Goal: Information Seeking & Learning: Learn about a topic

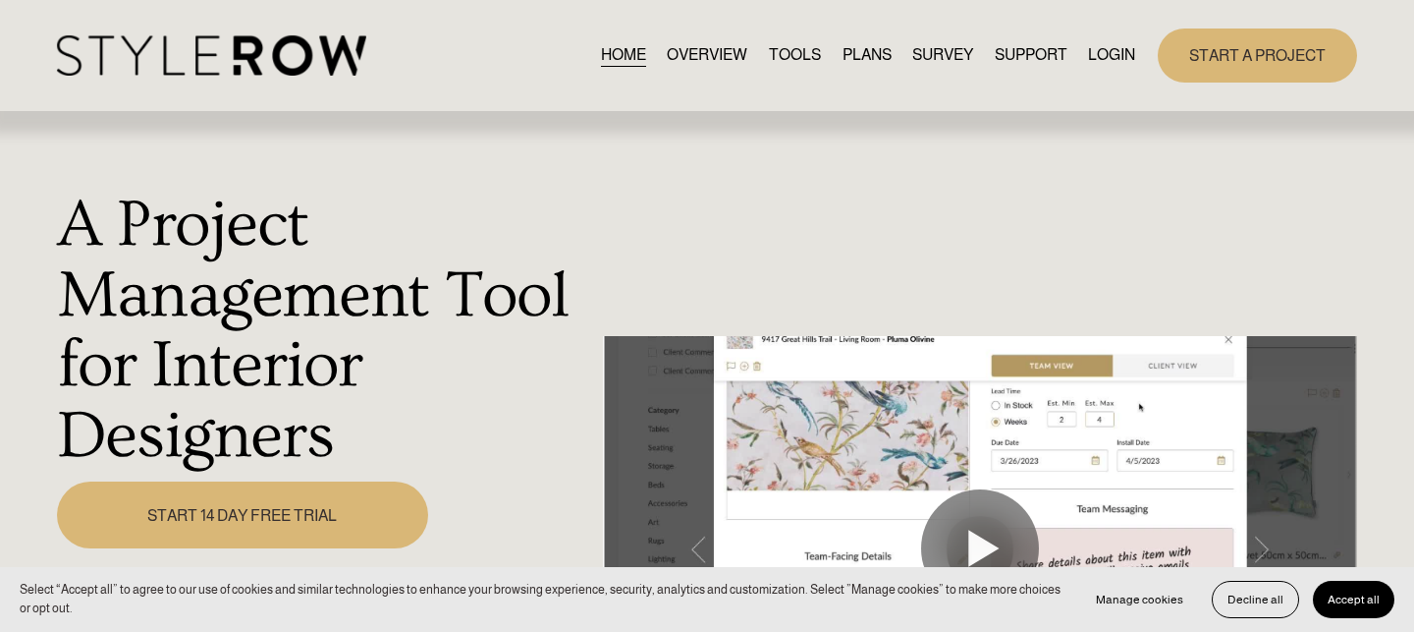
click at [1108, 61] on link "LOGIN" at bounding box center [1111, 55] width 47 height 27
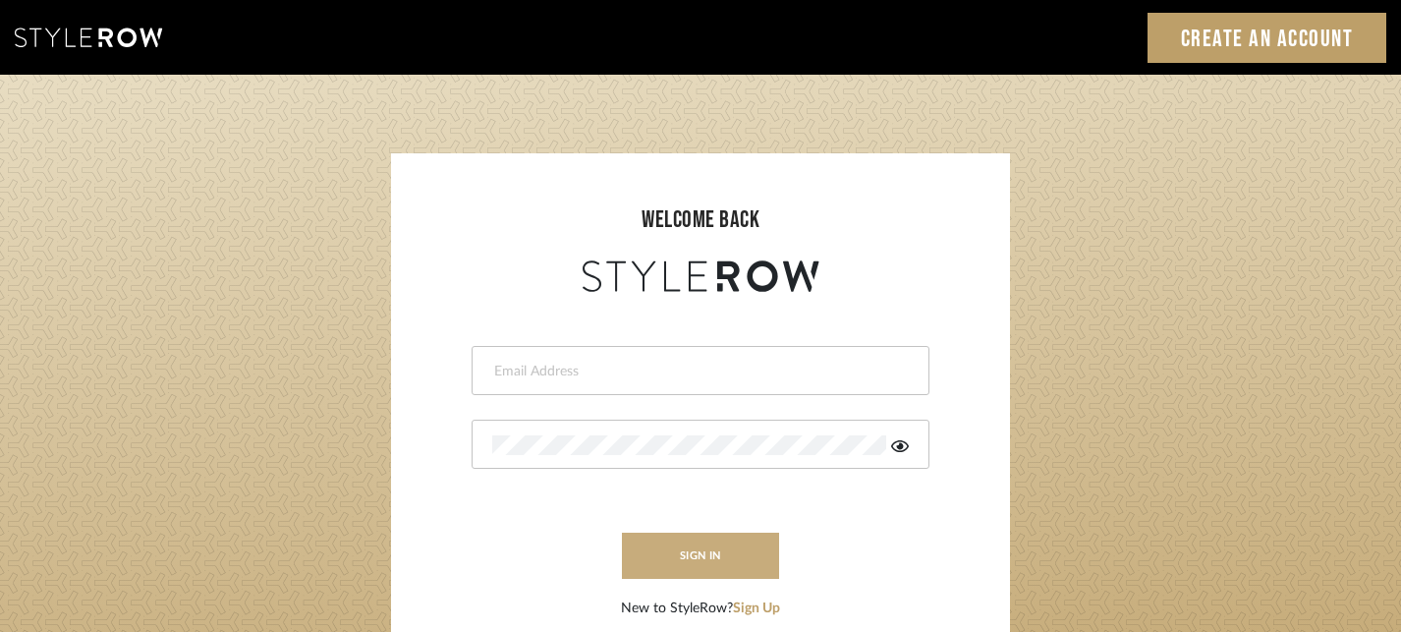
type input "[EMAIL_ADDRESS][DOMAIN_NAME]"
click at [715, 561] on button "sign in" at bounding box center [700, 555] width 157 height 46
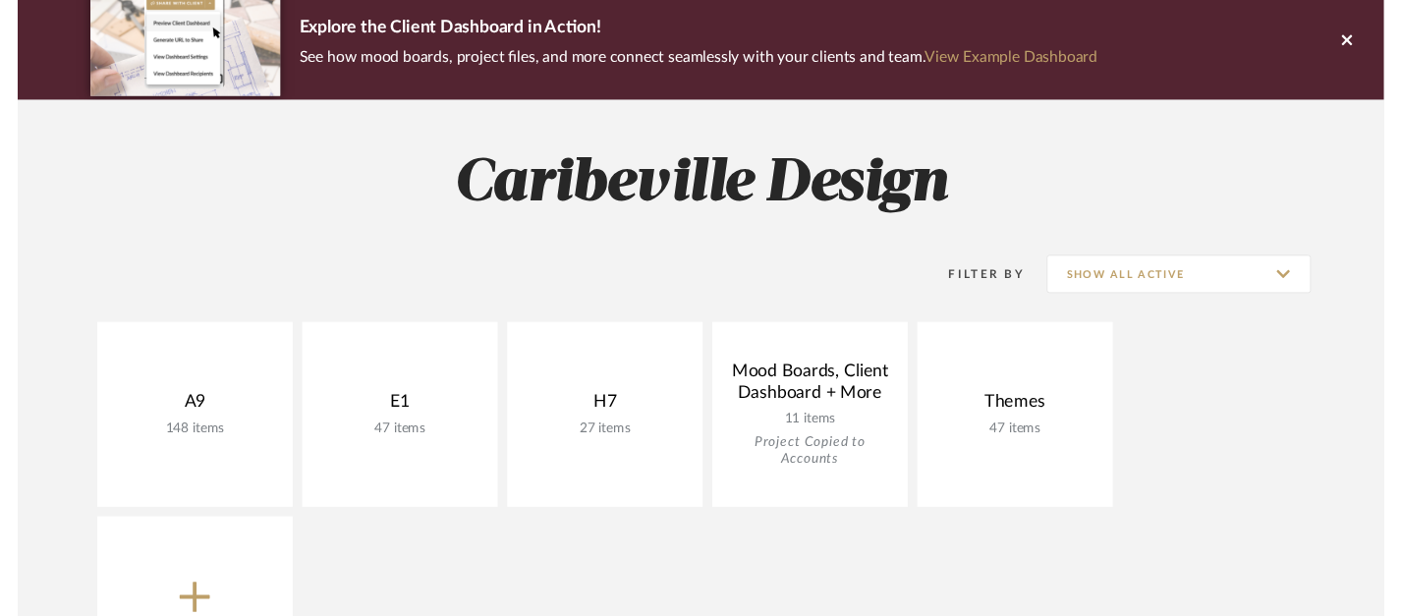
scroll to position [200, 0]
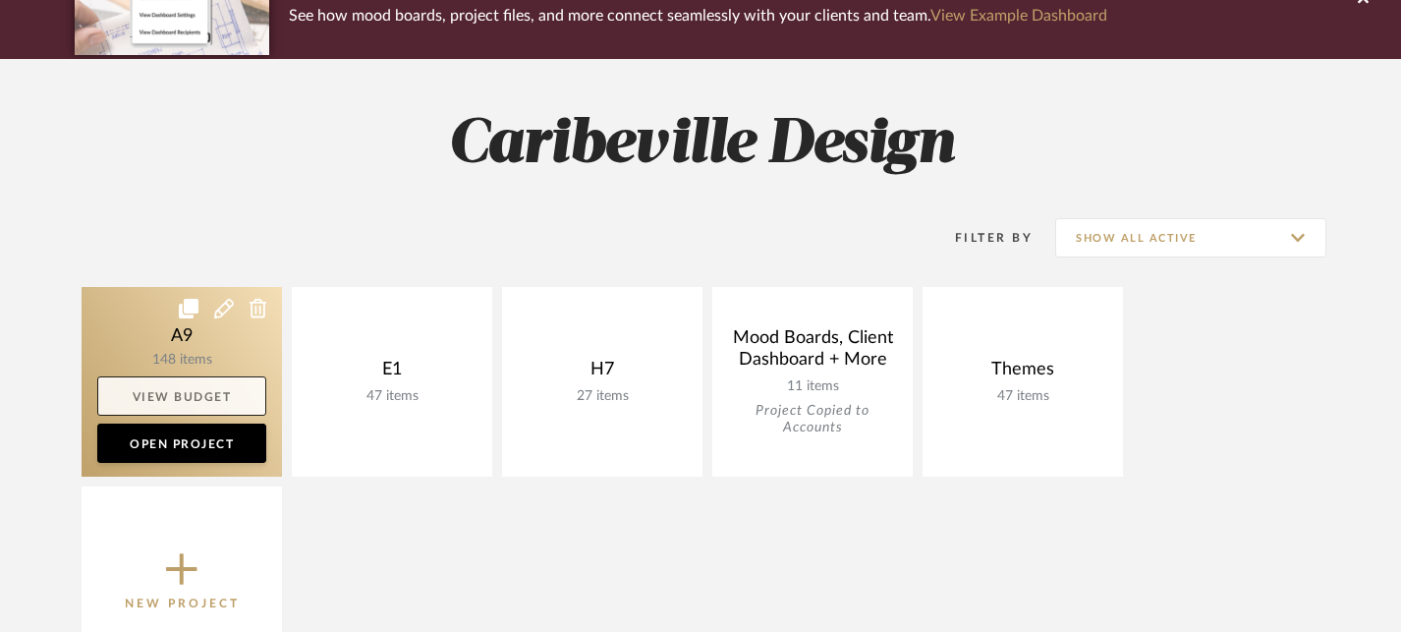
click at [205, 403] on link "View Budget" at bounding box center [181, 395] width 169 height 39
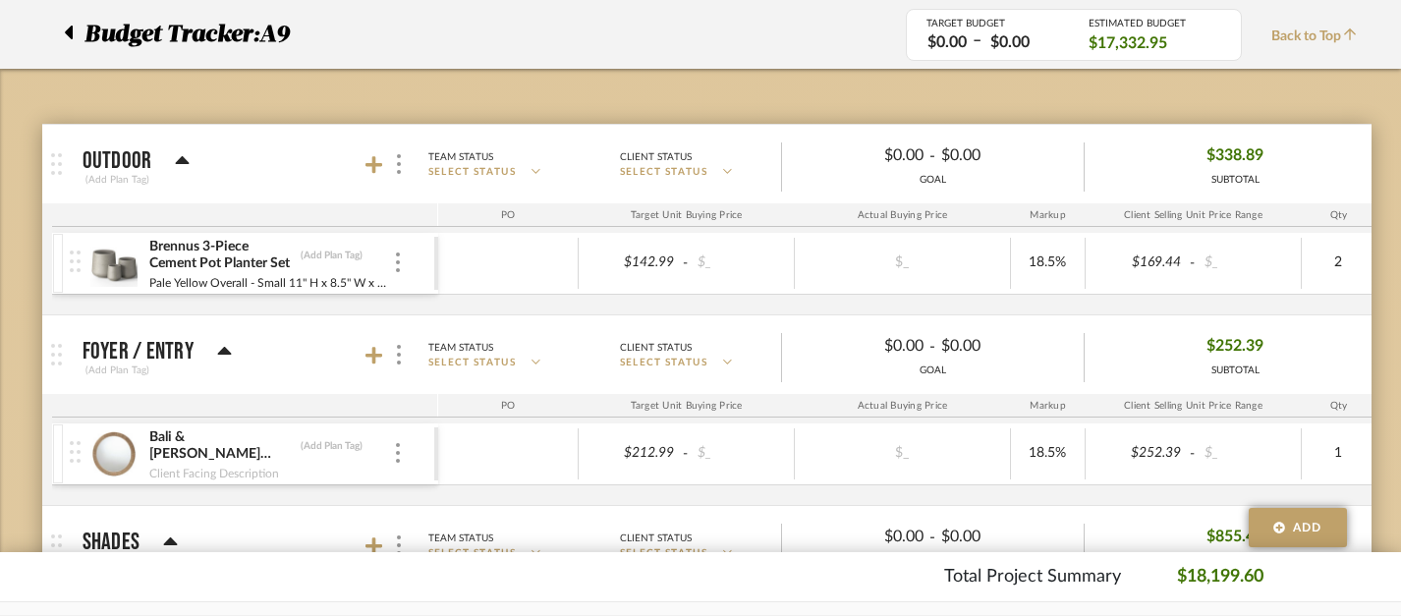
scroll to position [257, 1]
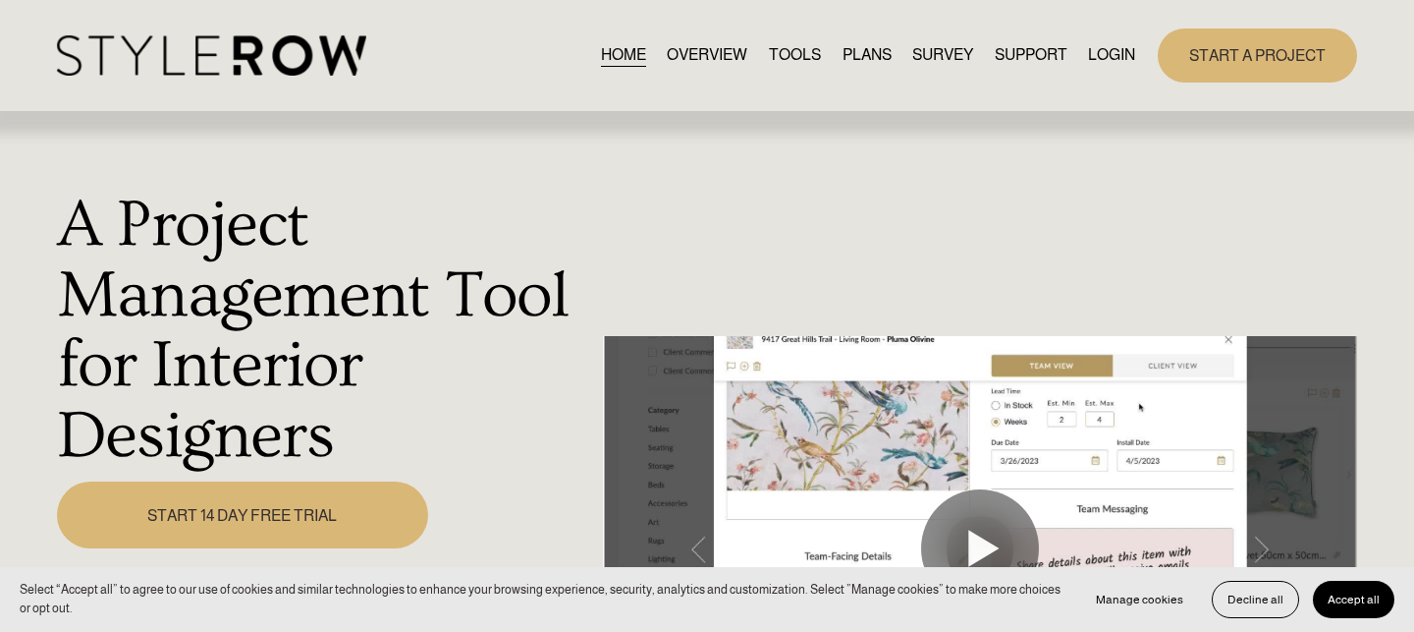
click at [1124, 47] on link "LOGIN" at bounding box center [1111, 55] width 47 height 27
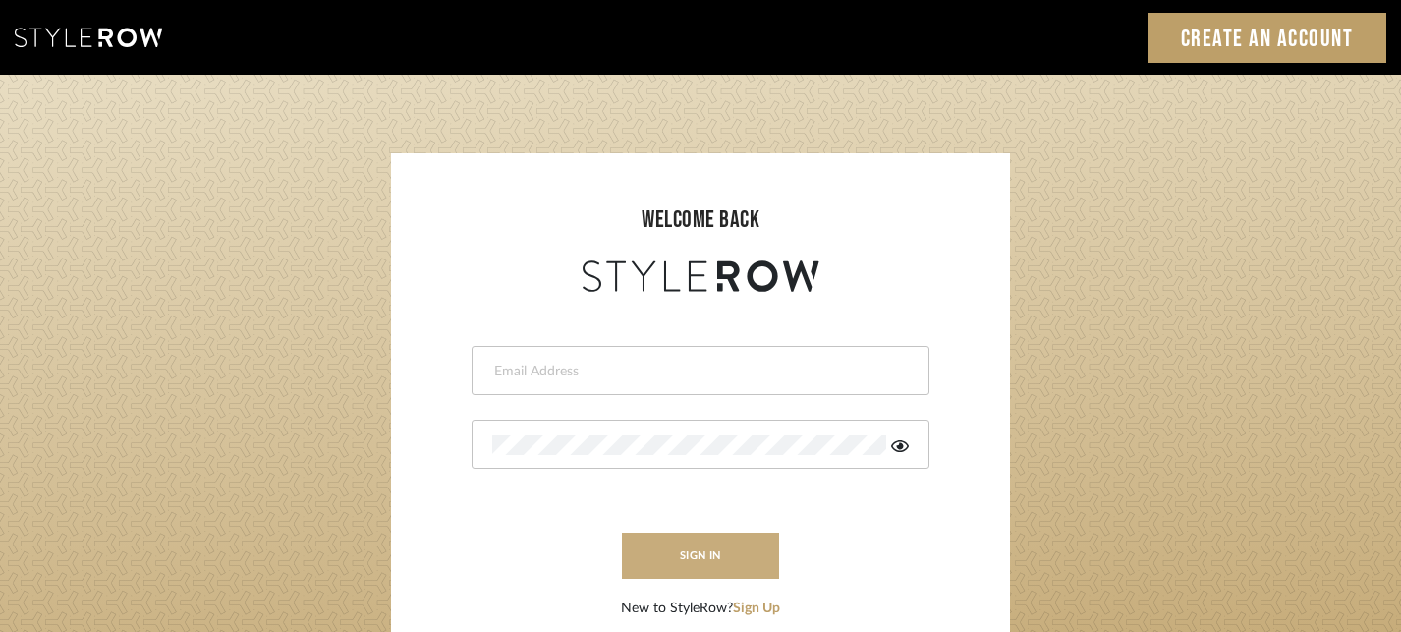
type input "[EMAIL_ADDRESS][DOMAIN_NAME]"
click at [756, 546] on button "sign in" at bounding box center [700, 555] width 157 height 46
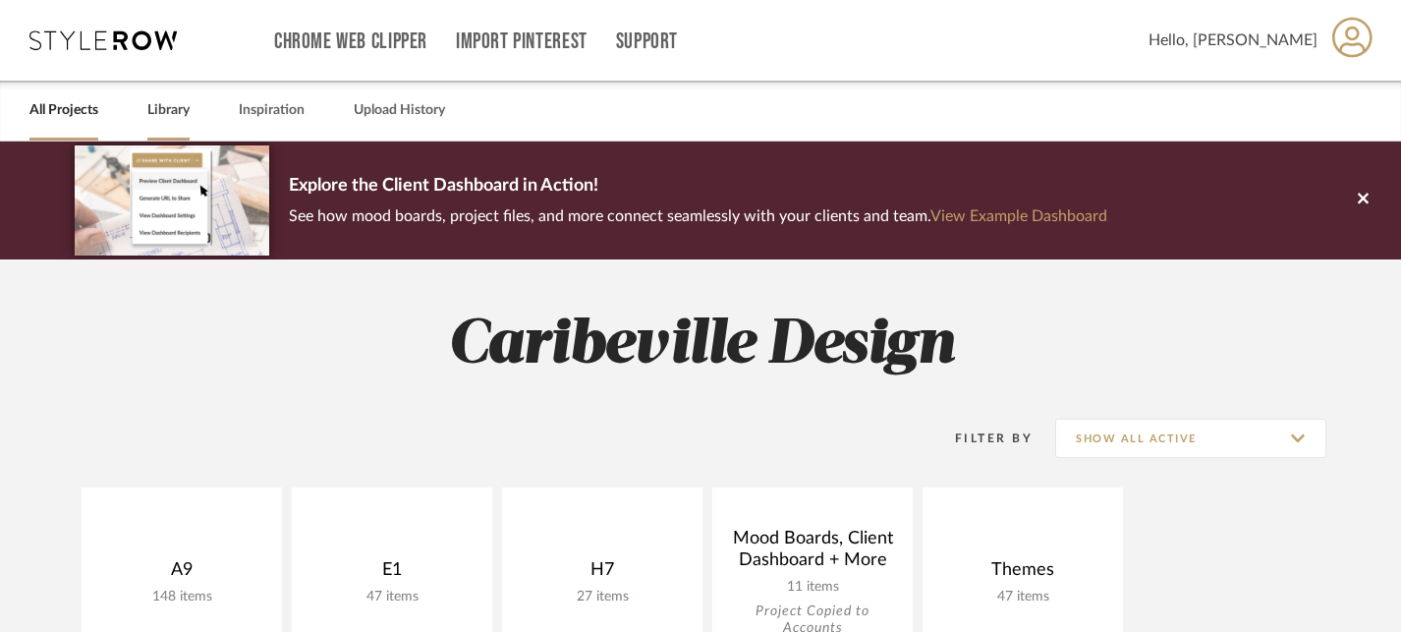
click at [173, 105] on link "Library" at bounding box center [168, 110] width 42 height 27
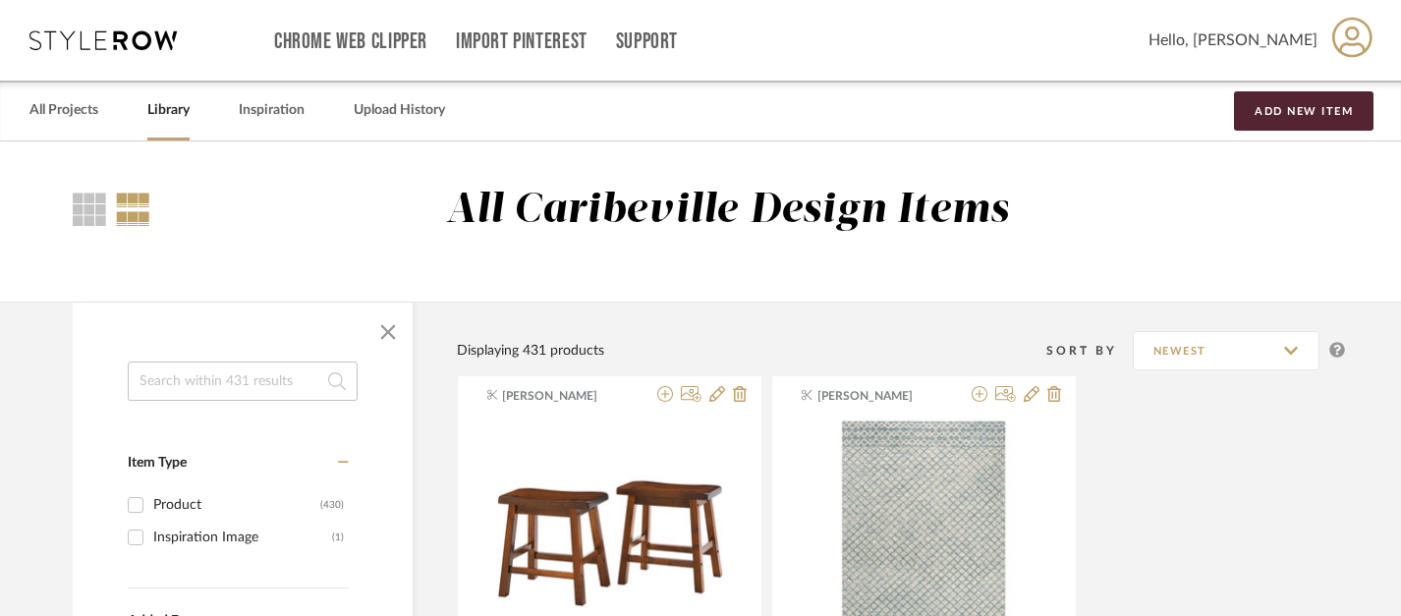
click at [157, 373] on input at bounding box center [243, 380] width 230 height 39
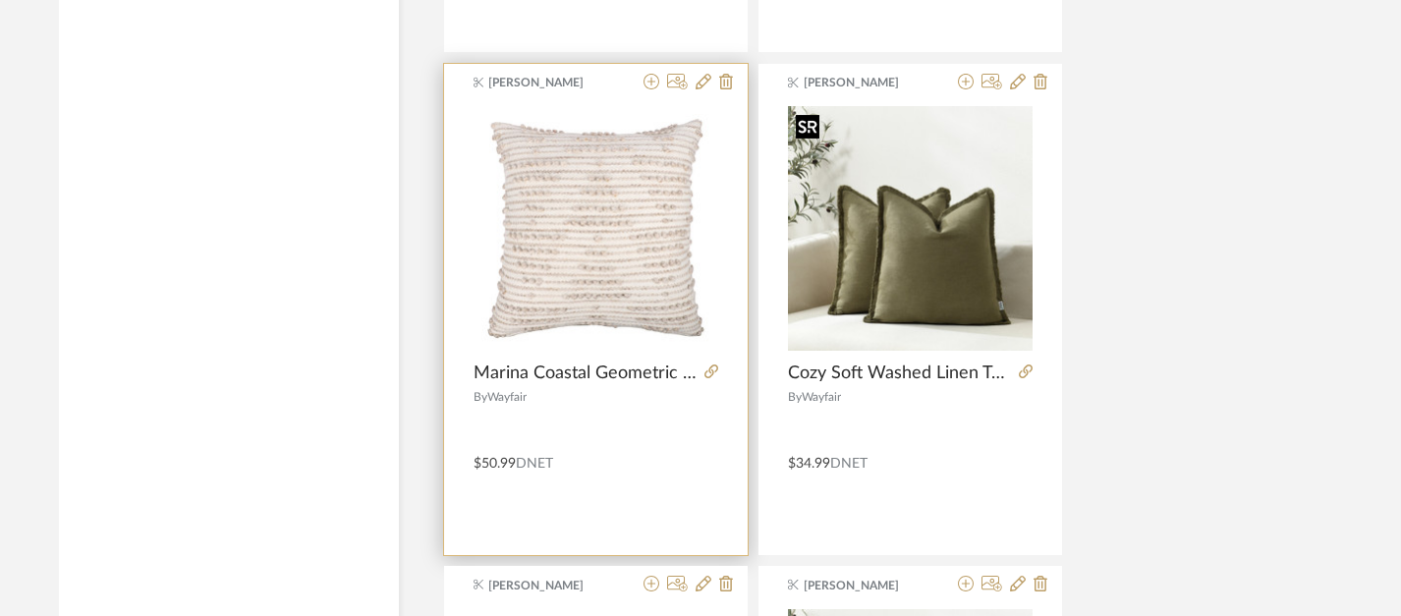
scroll to position [7894, 14]
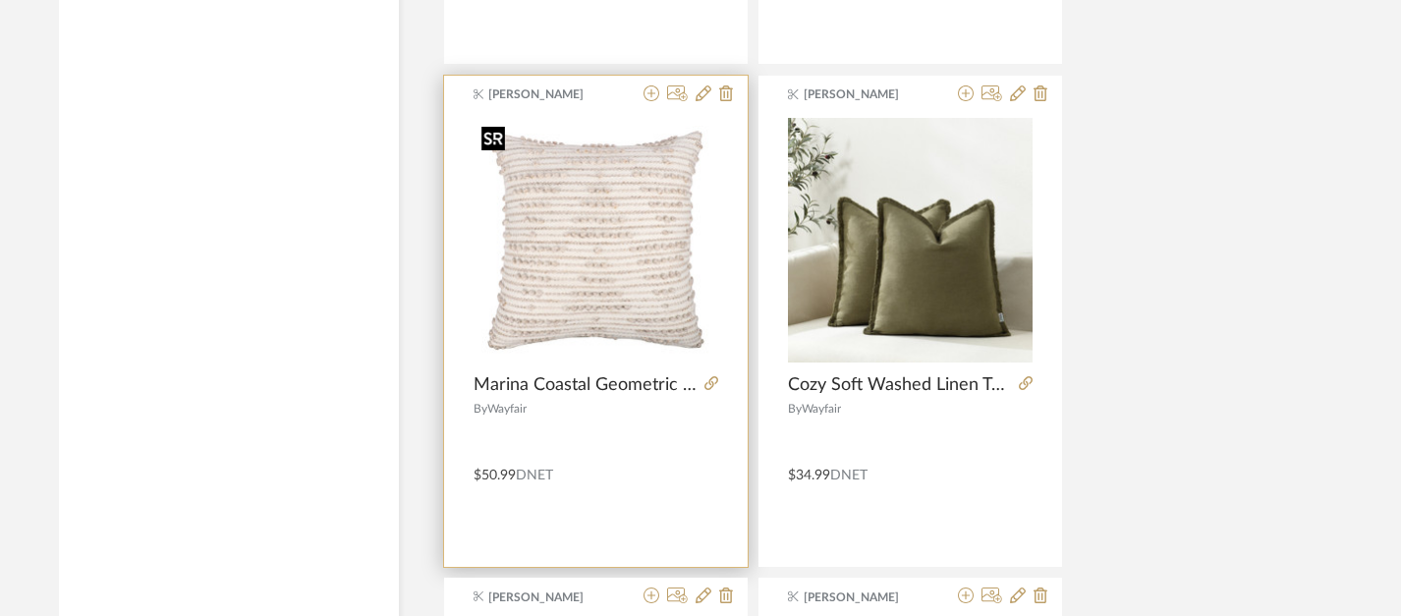
click at [643, 280] on img "0" at bounding box center [595, 240] width 245 height 245
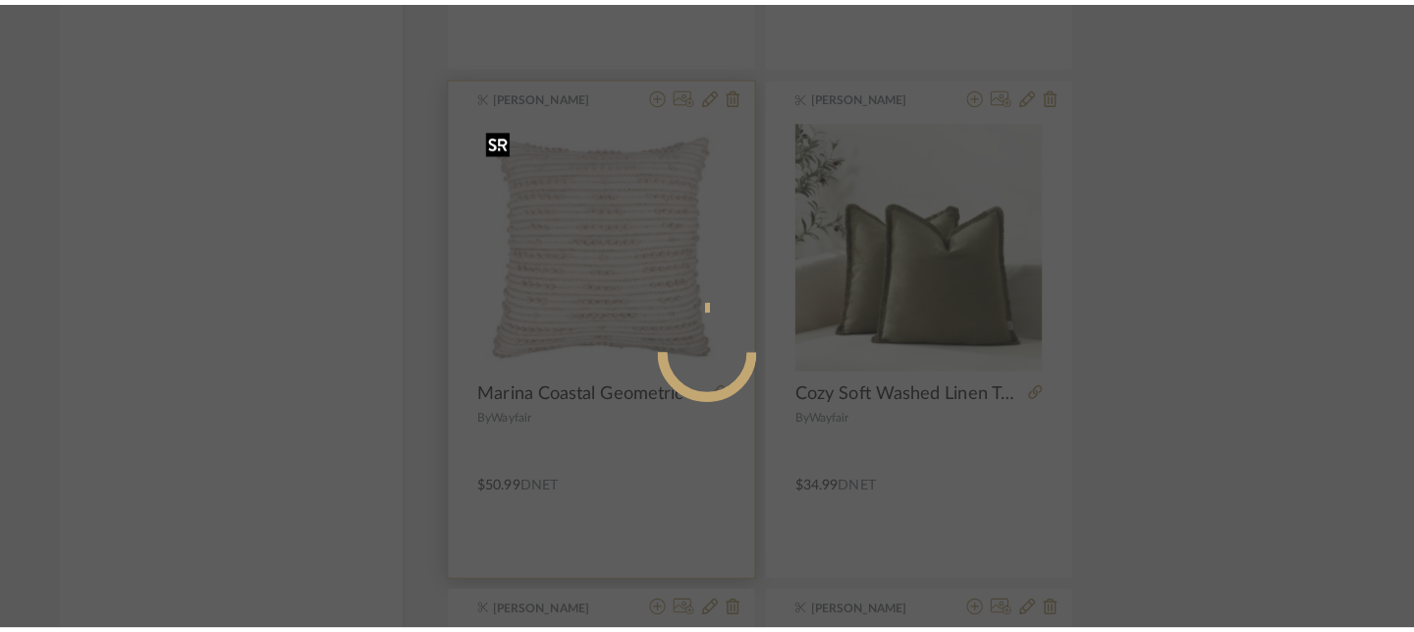
scroll to position [0, 0]
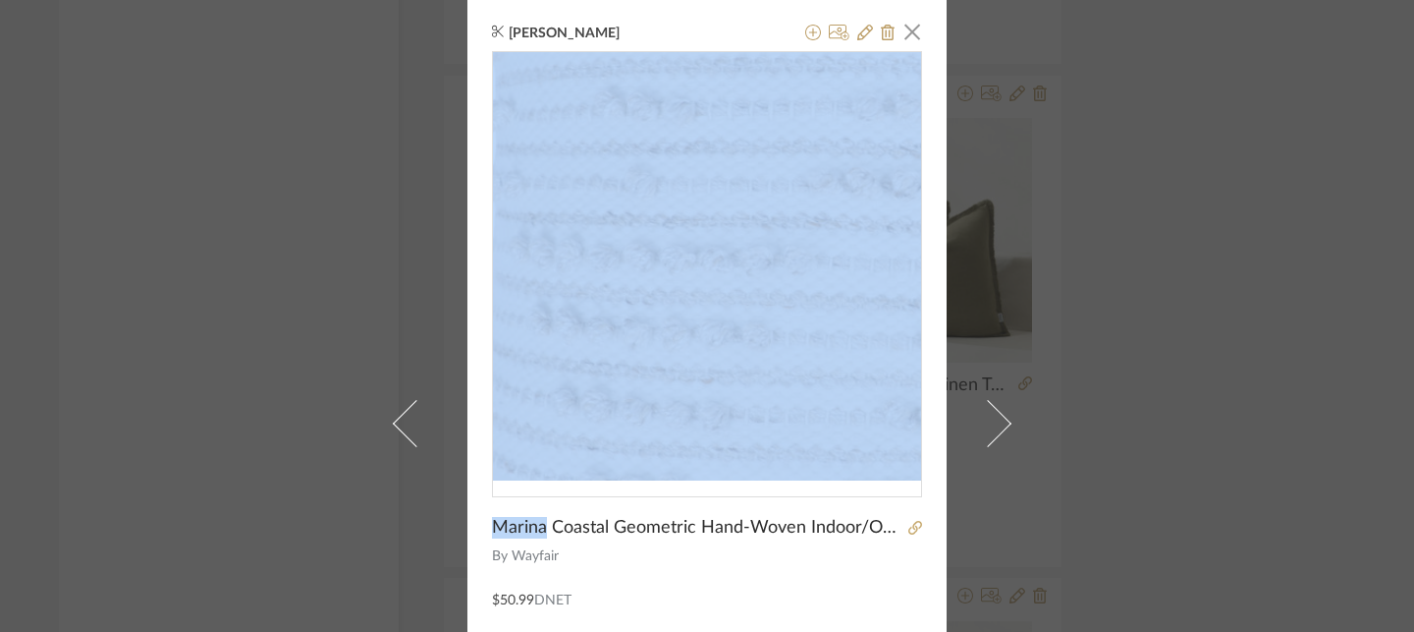
click at [576, 243] on img "0" at bounding box center [707, 266] width 428 height 428
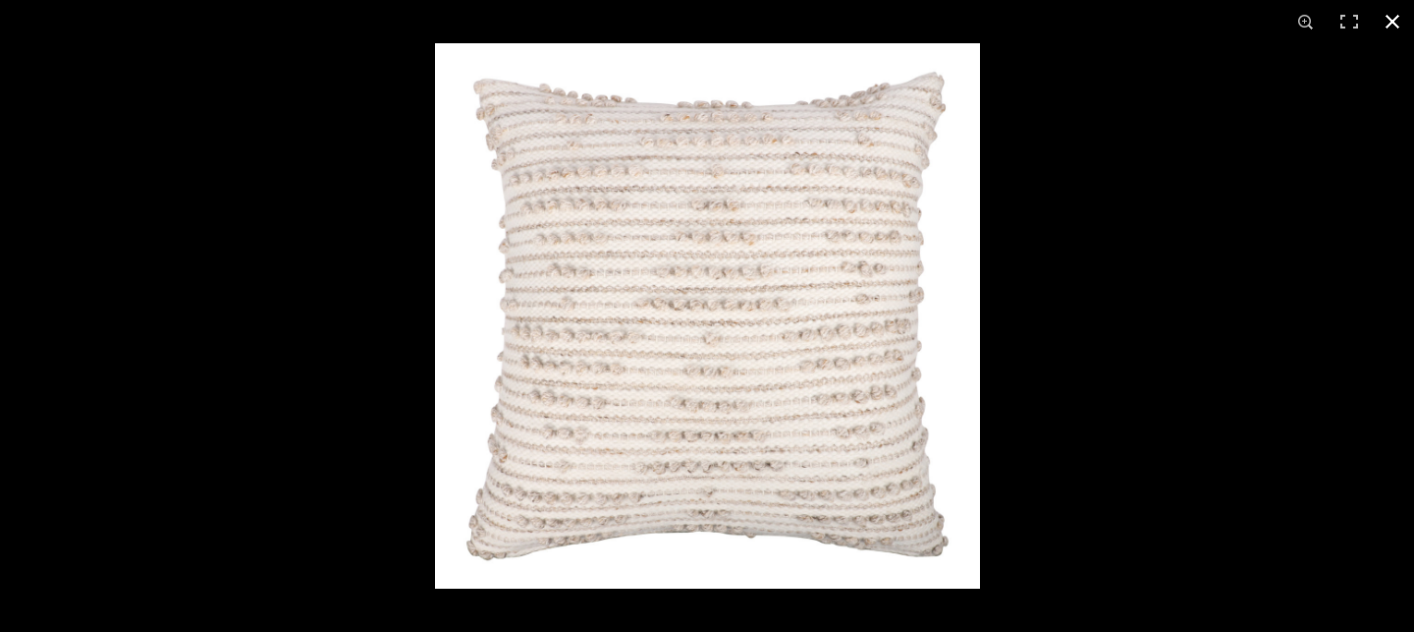
click at [1392, 25] on button at bounding box center [1392, 21] width 43 height 43
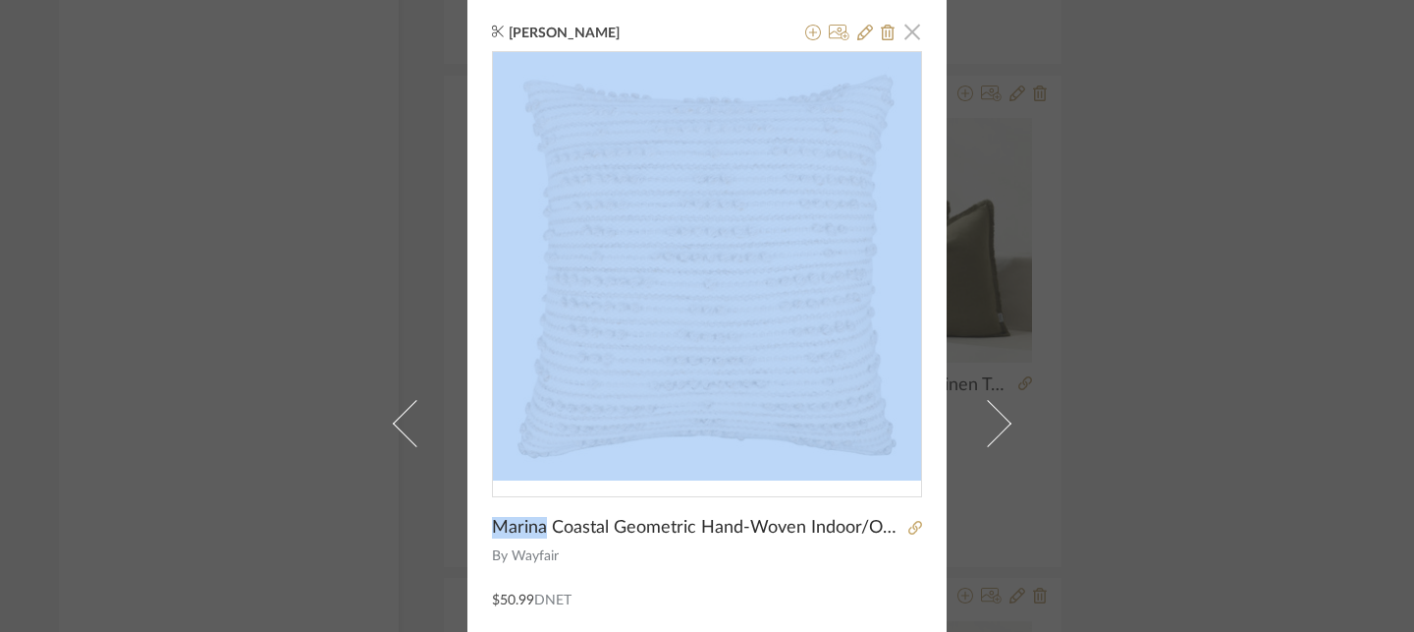
click at [902, 37] on span "button" at bounding box center [912, 31] width 39 height 39
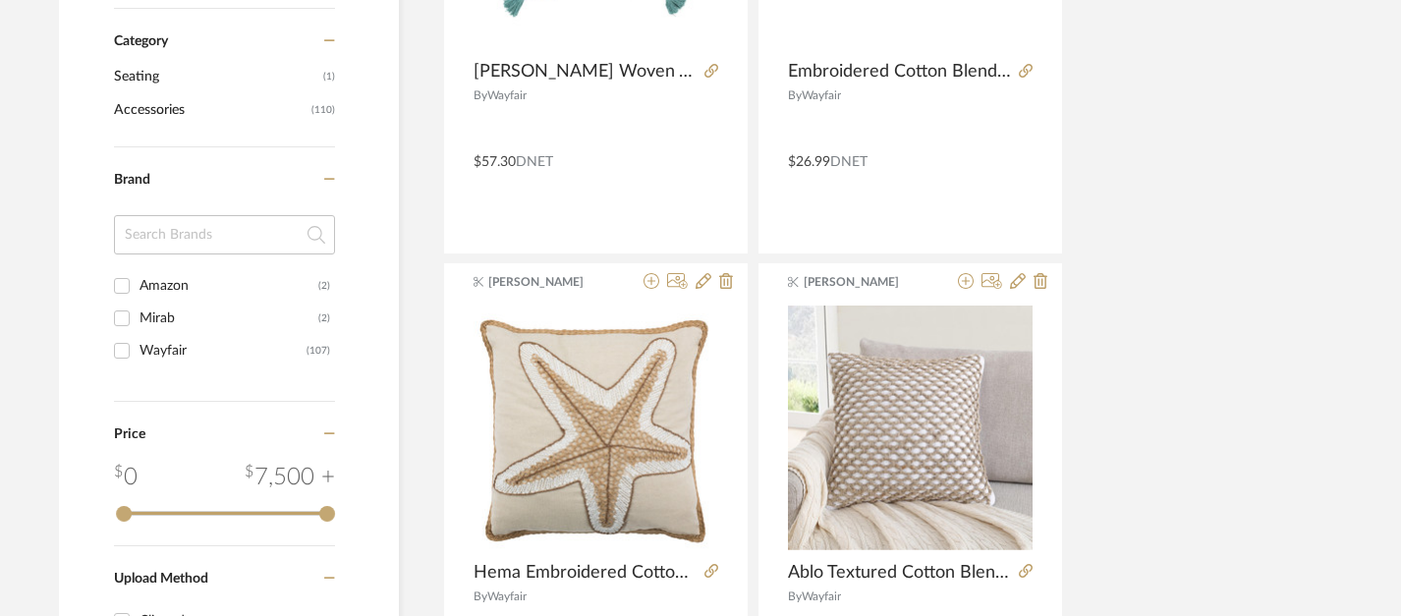
scroll to position [0, 14]
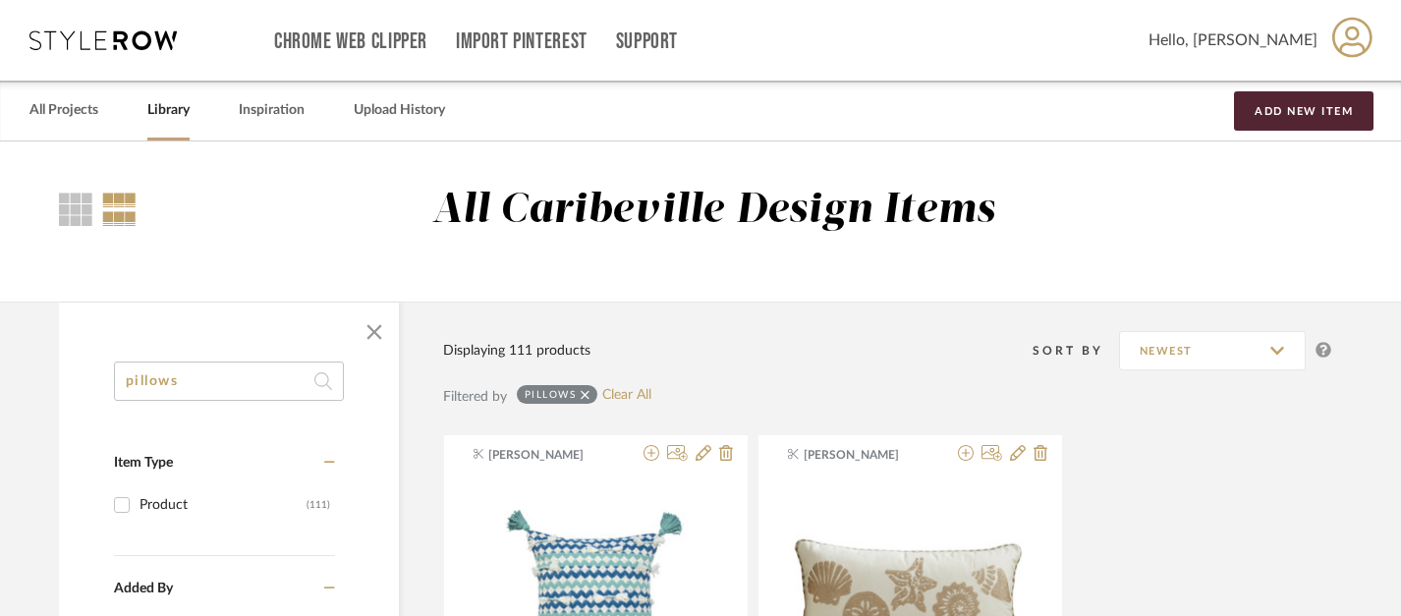
click at [225, 378] on input "pillows" at bounding box center [229, 380] width 230 height 39
type input "p"
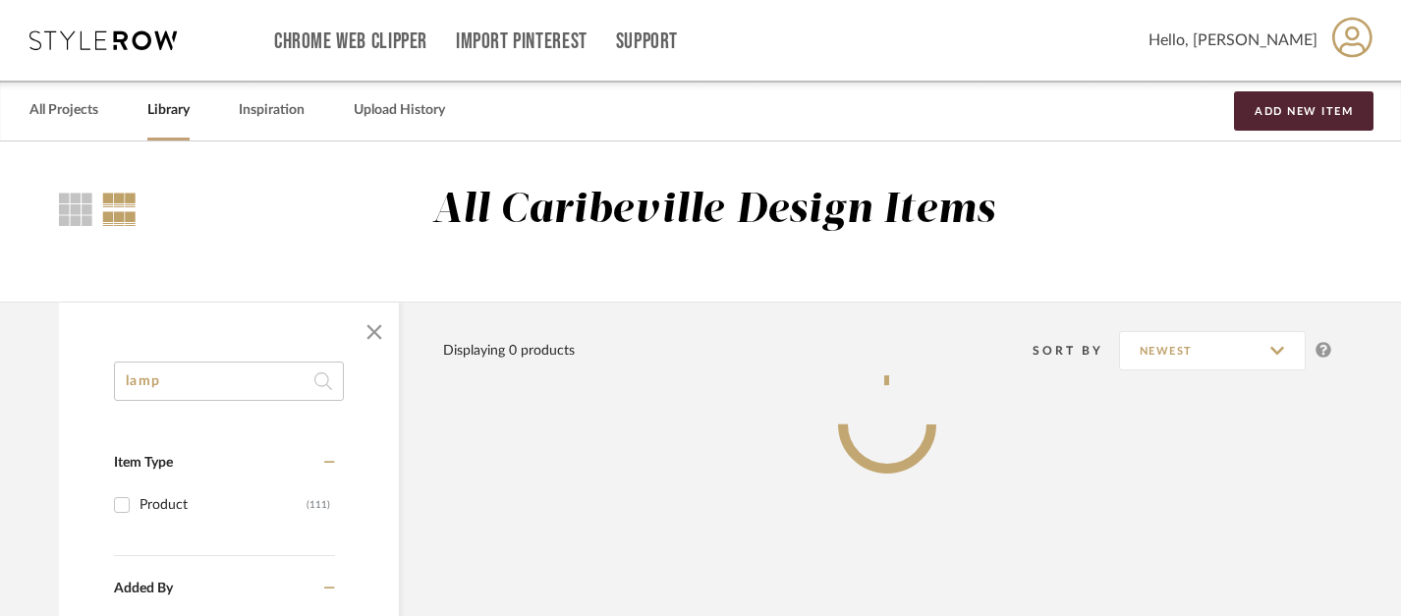
type input "lamp"
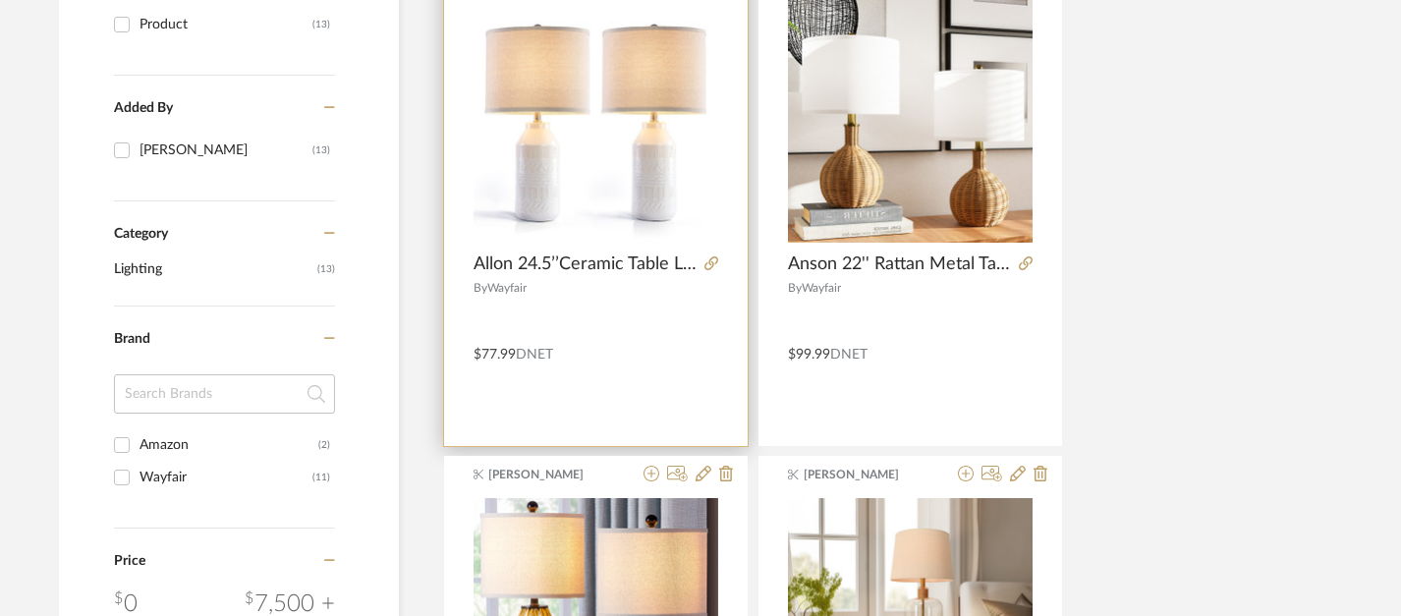
scroll to position [420, 14]
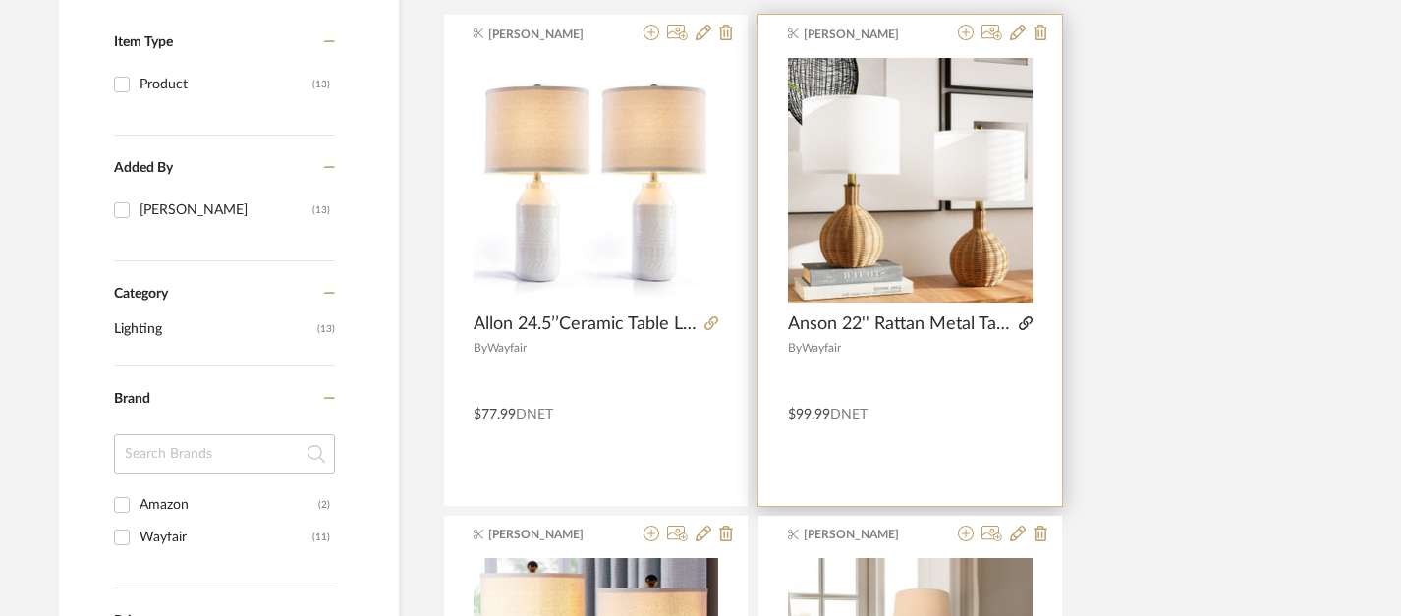
click at [1026, 321] on icon at bounding box center [1026, 323] width 14 height 14
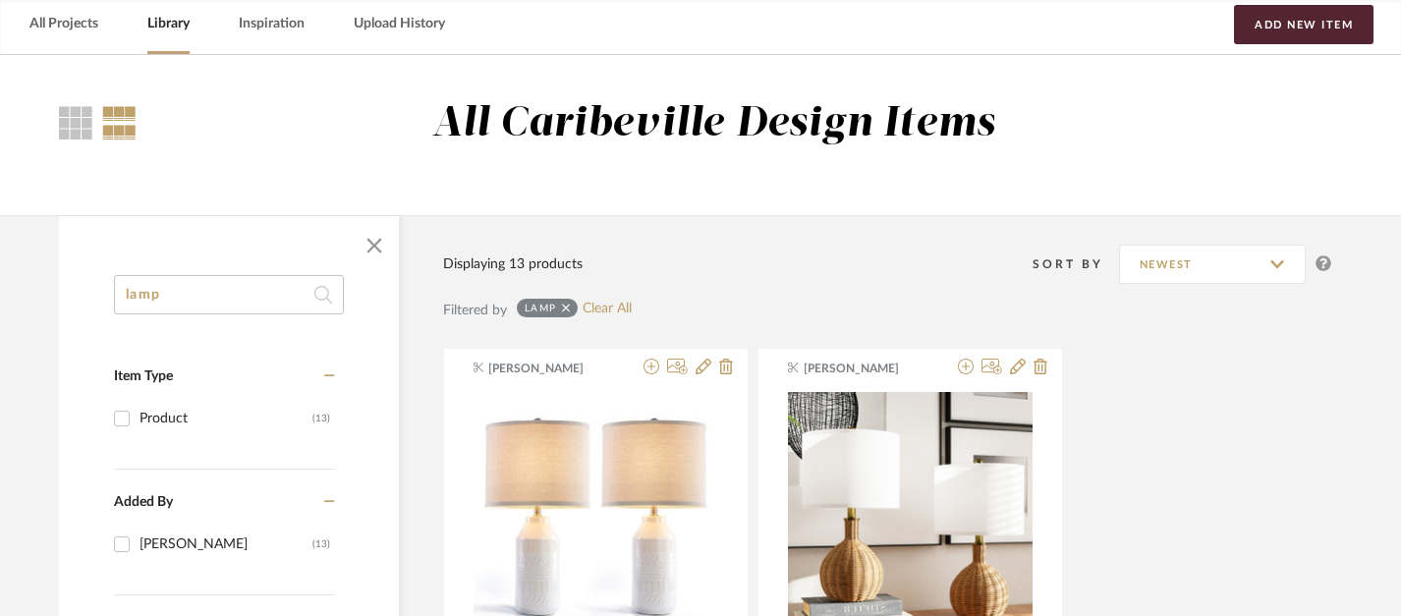
scroll to position [0, 14]
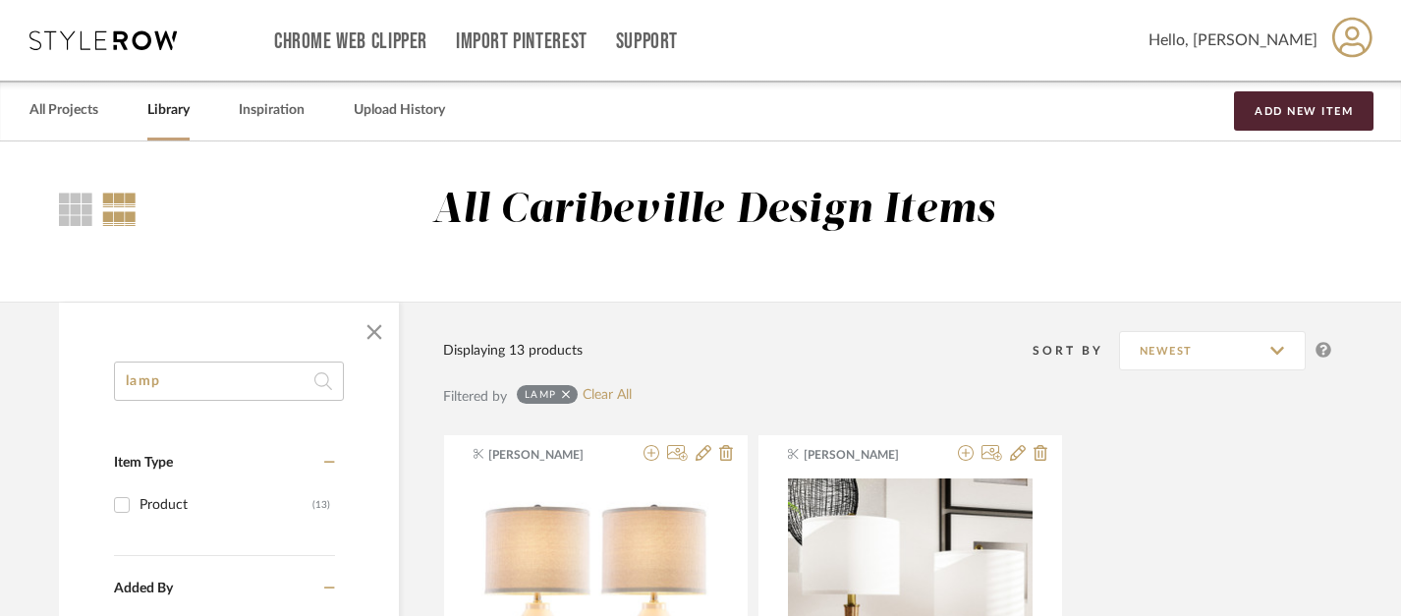
drag, startPoint x: 196, startPoint y: 376, endPoint x: 86, endPoint y: 374, distance: 110.0
type input "lumbar"
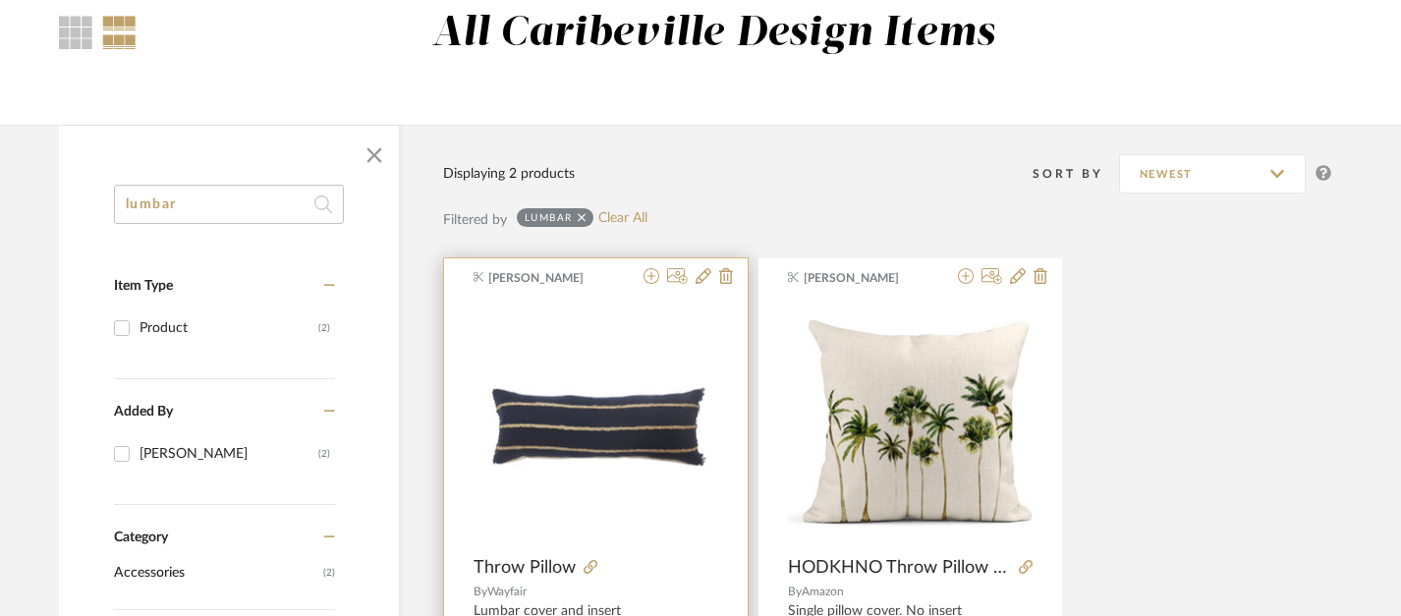
scroll to position [78, 14]
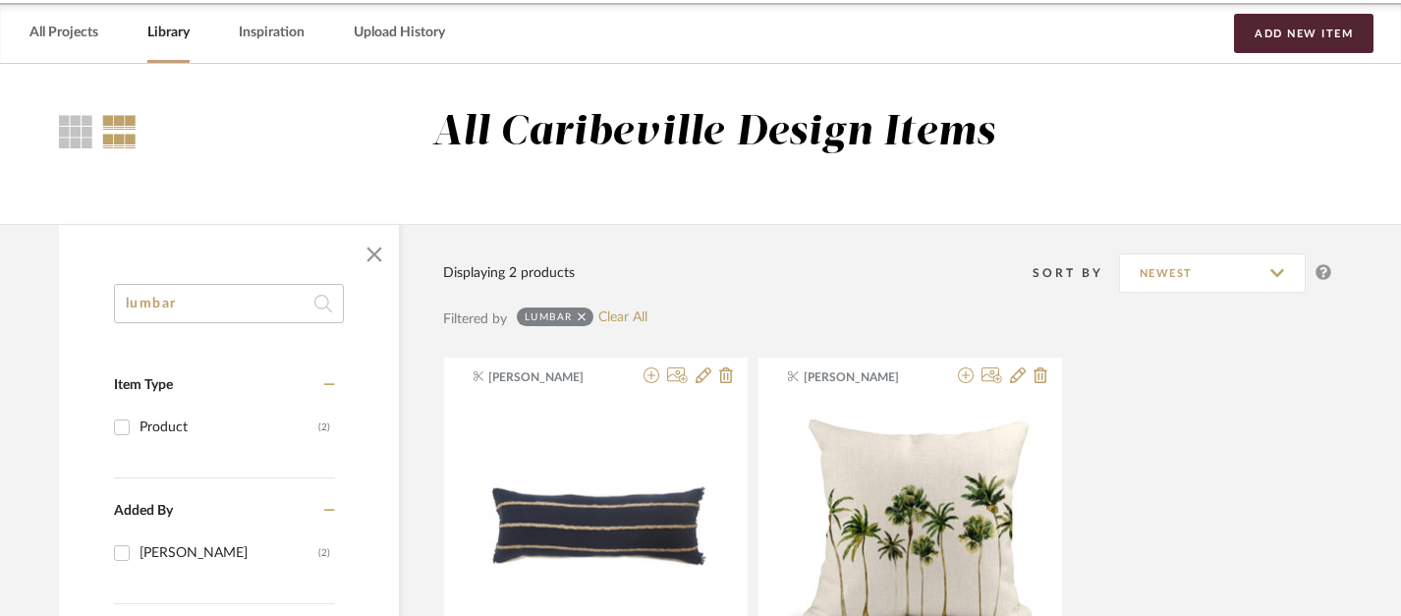
drag, startPoint x: 242, startPoint y: 301, endPoint x: 74, endPoint y: 300, distance: 168.0
type input "pillow"
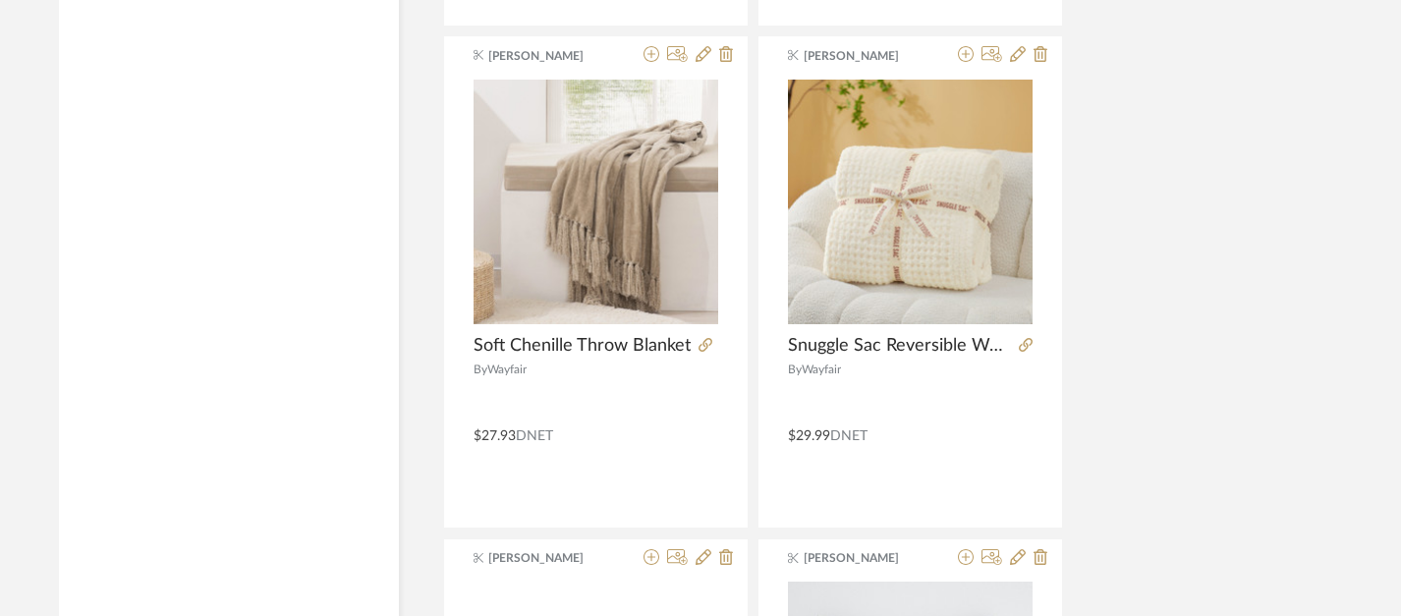
scroll to position [4415, 14]
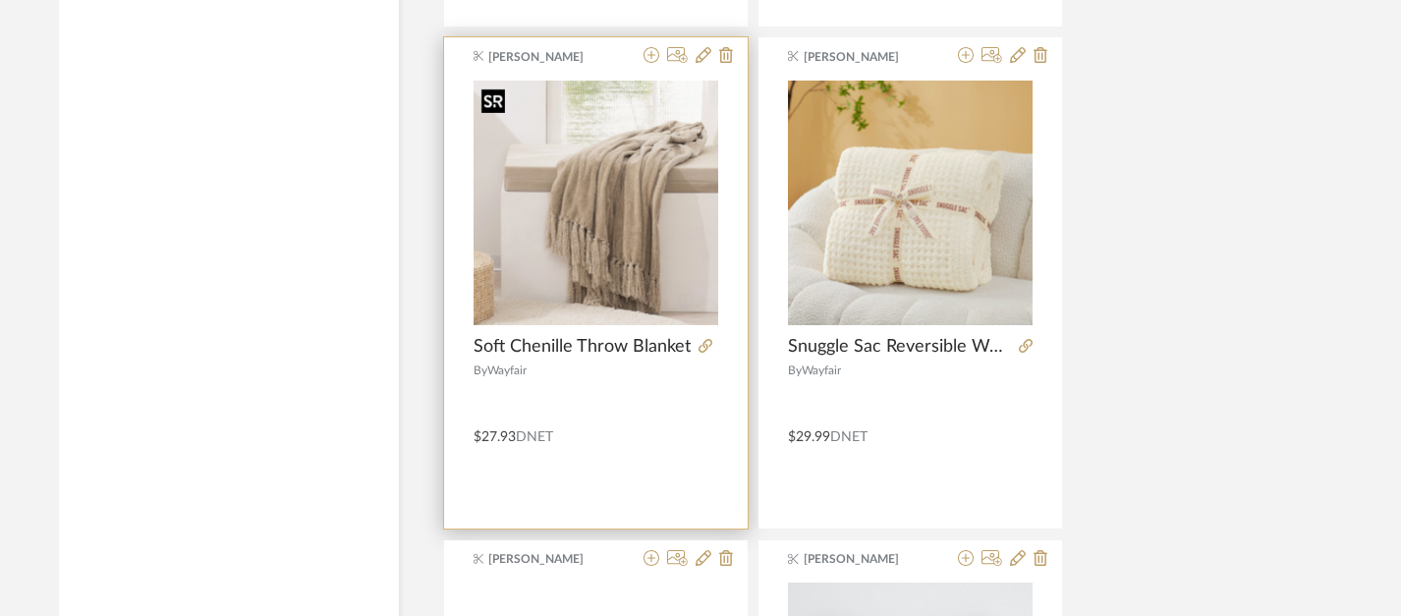
click at [568, 248] on img "0" at bounding box center [595, 203] width 245 height 245
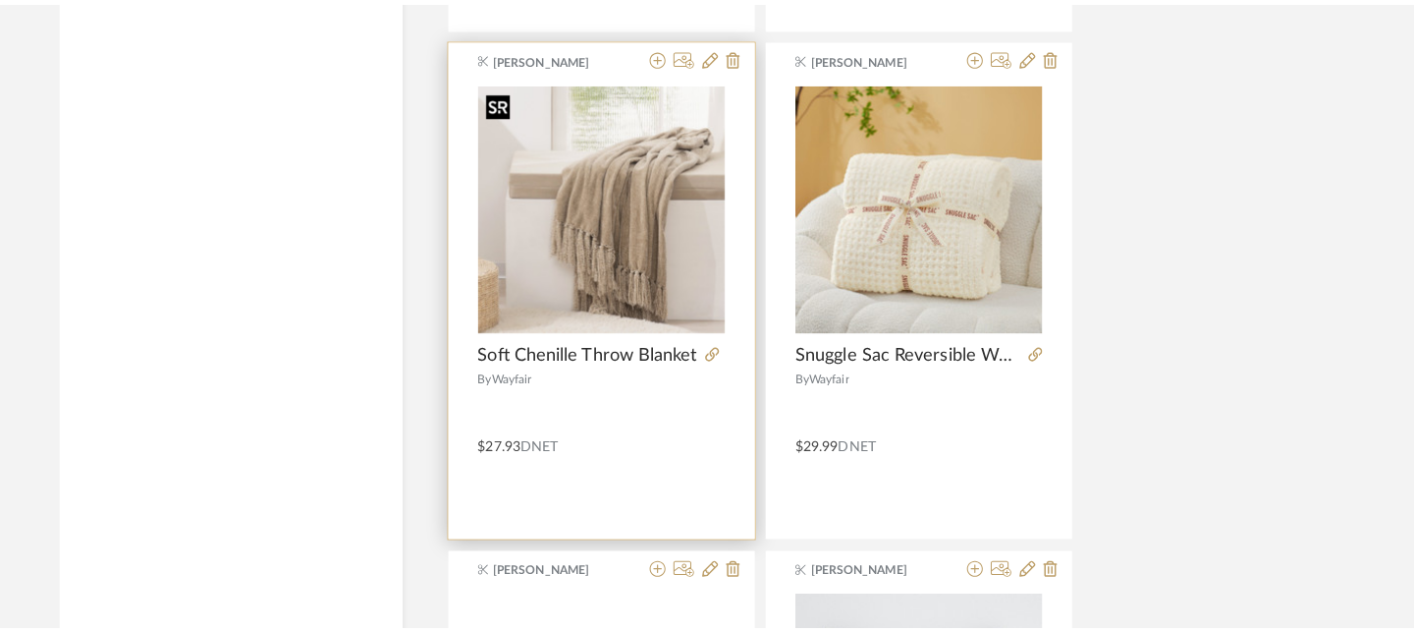
scroll to position [0, 0]
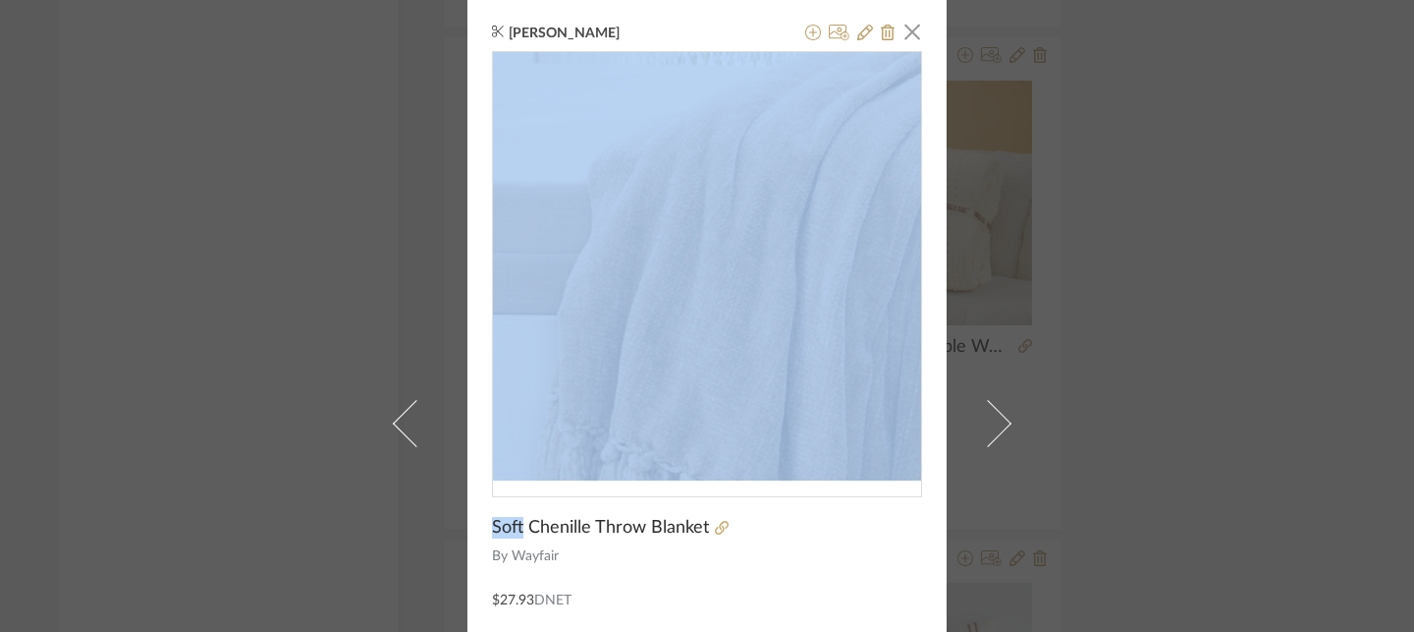
click at [671, 231] on img "0" at bounding box center [707, 266] width 428 height 428
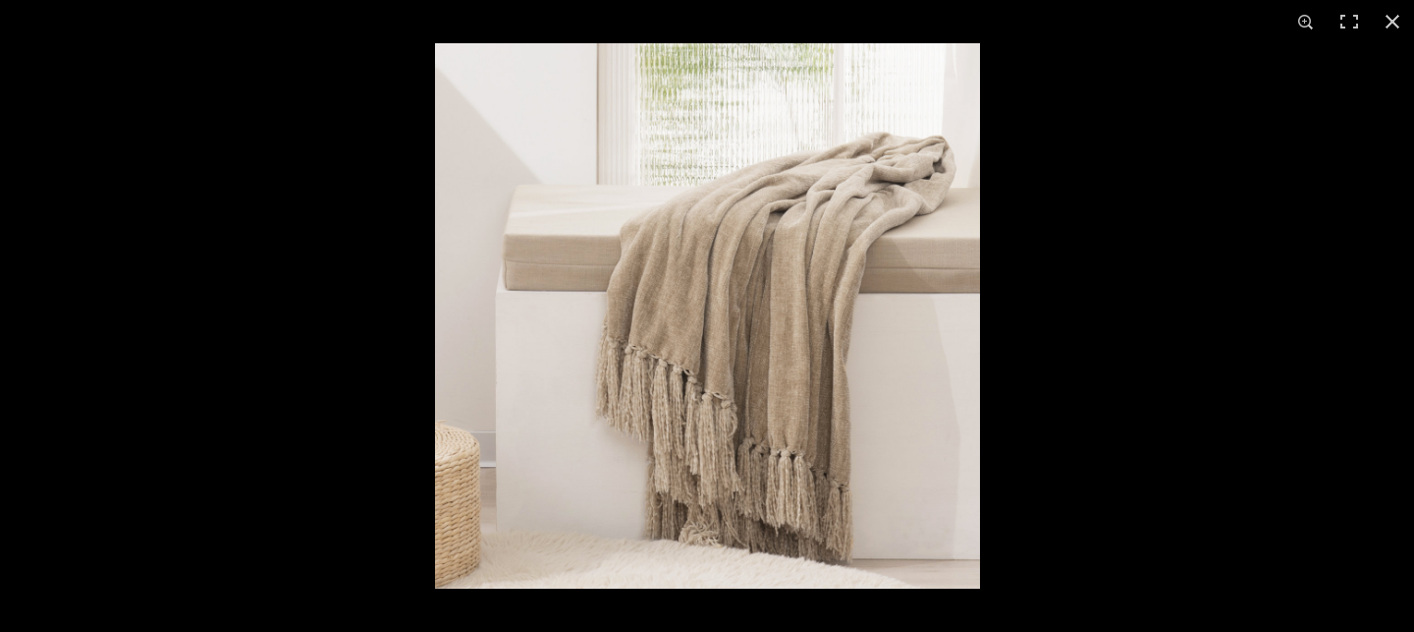
click at [750, 361] on img at bounding box center [707, 315] width 545 height 545
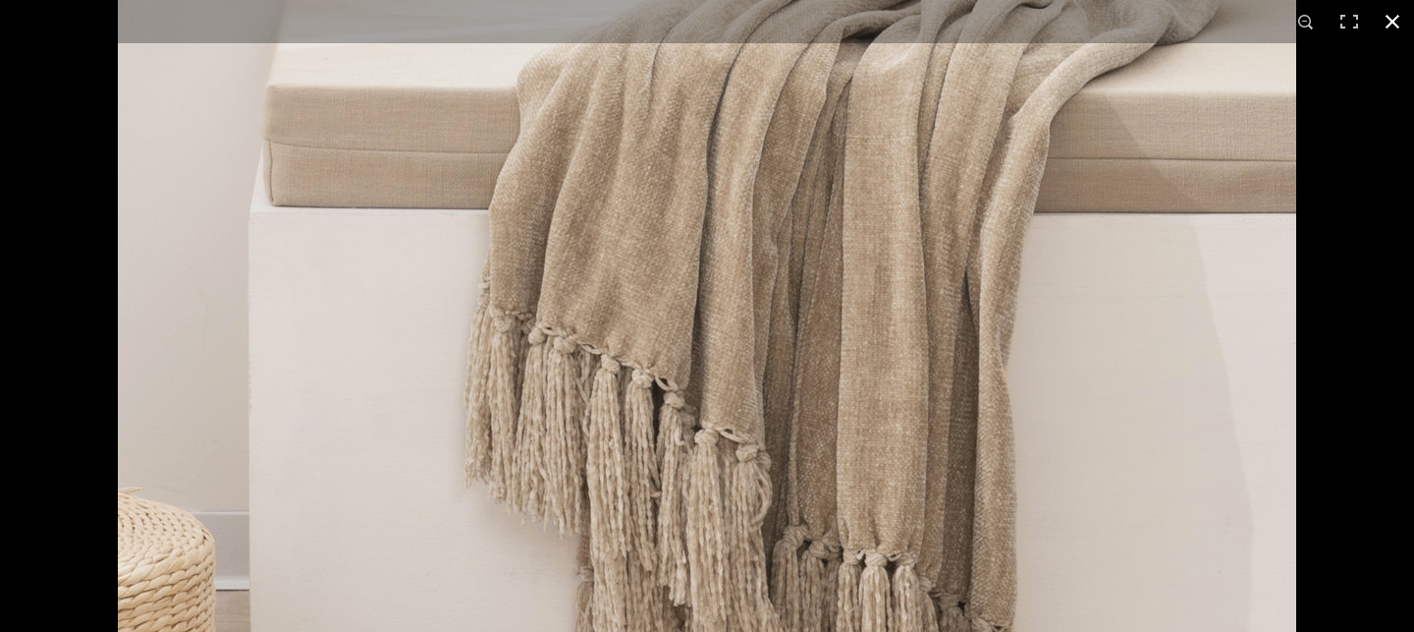
click at [1383, 13] on button at bounding box center [1392, 21] width 43 height 43
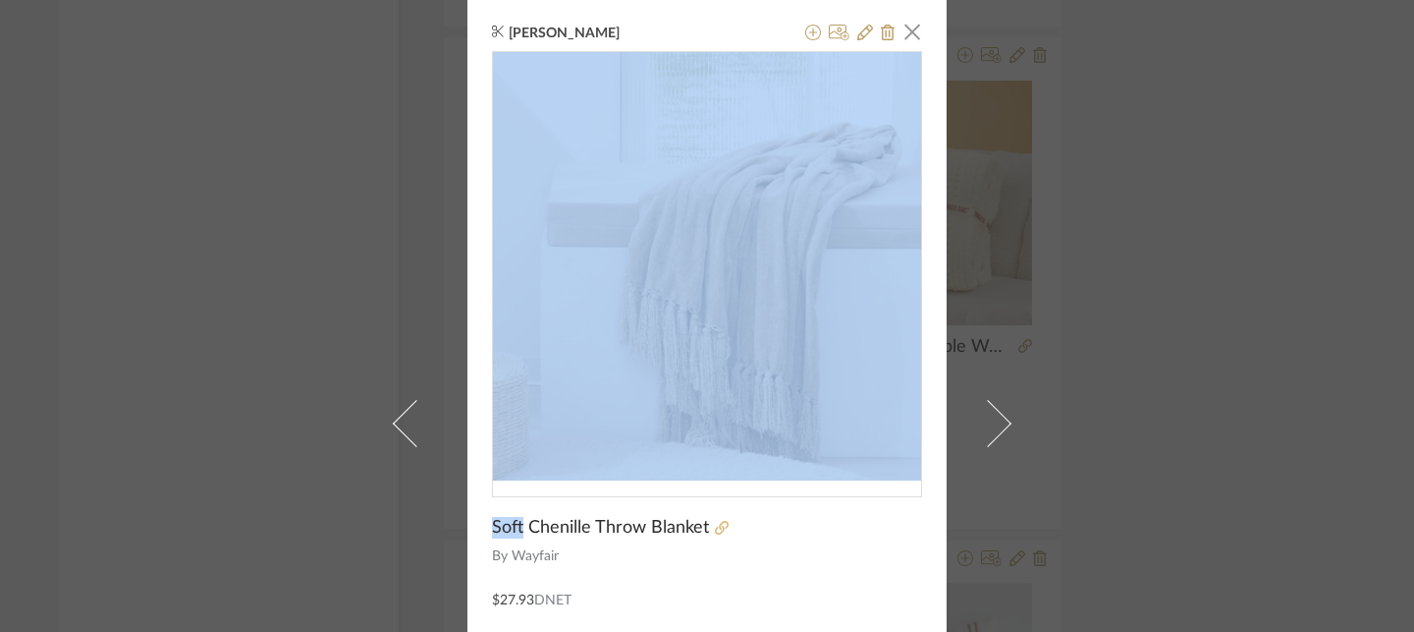
click at [715, 523] on icon at bounding box center [722, 528] width 14 height 14
click at [910, 42] on span "button" at bounding box center [912, 31] width 39 height 39
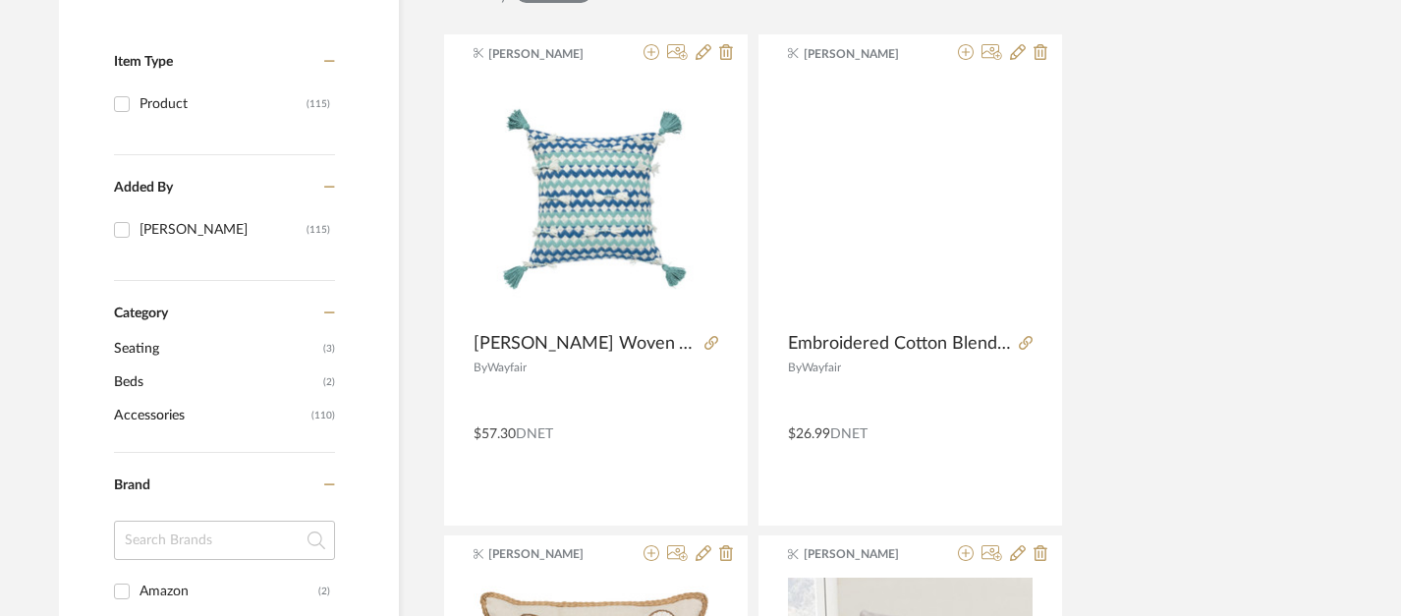
scroll to position [0, 14]
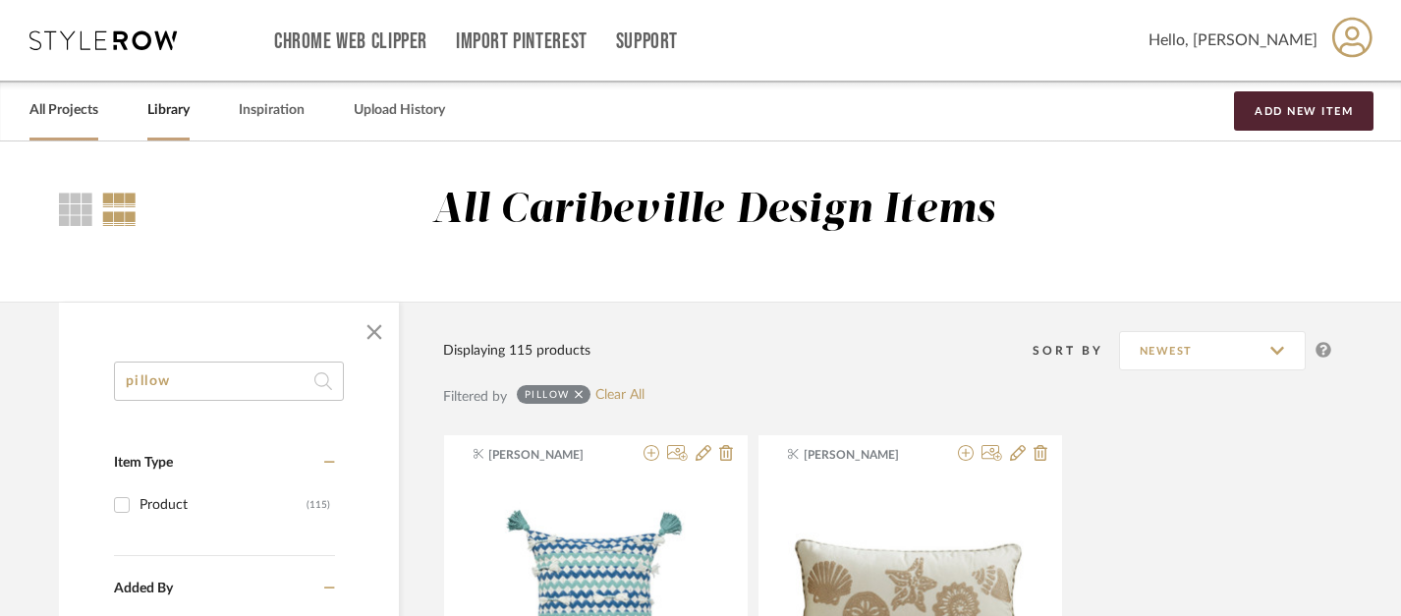
click at [55, 121] on link "All Projects" at bounding box center [63, 110] width 69 height 27
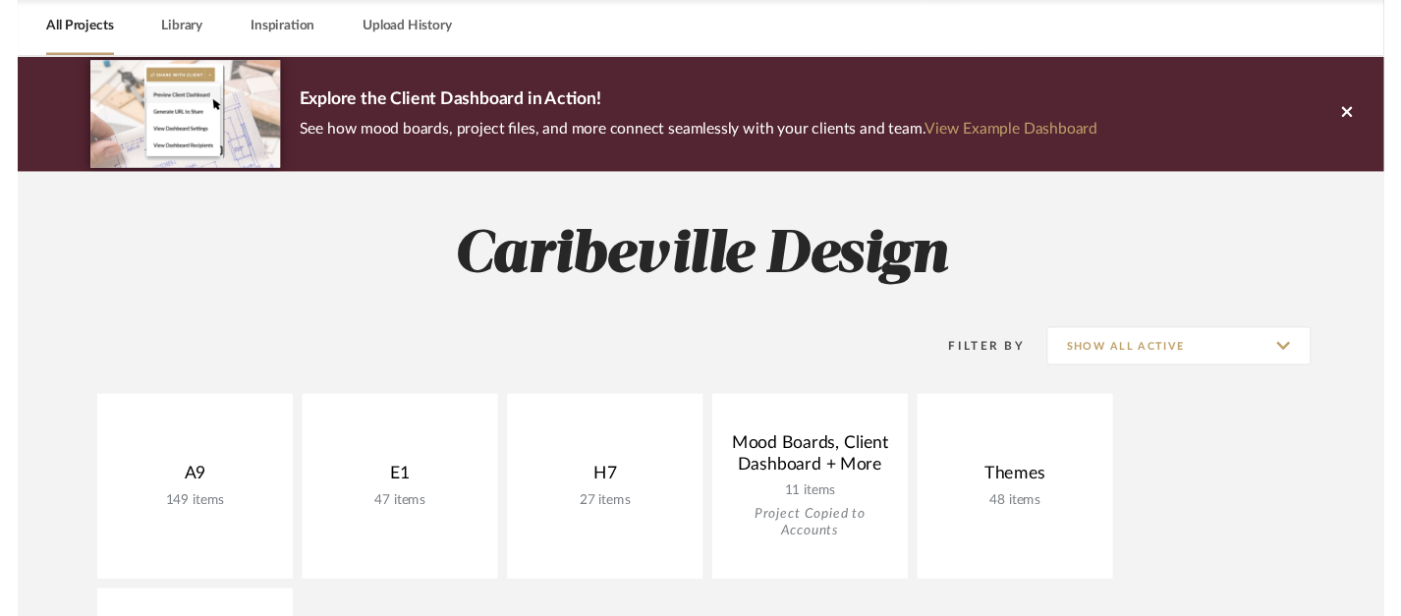
scroll to position [141, 0]
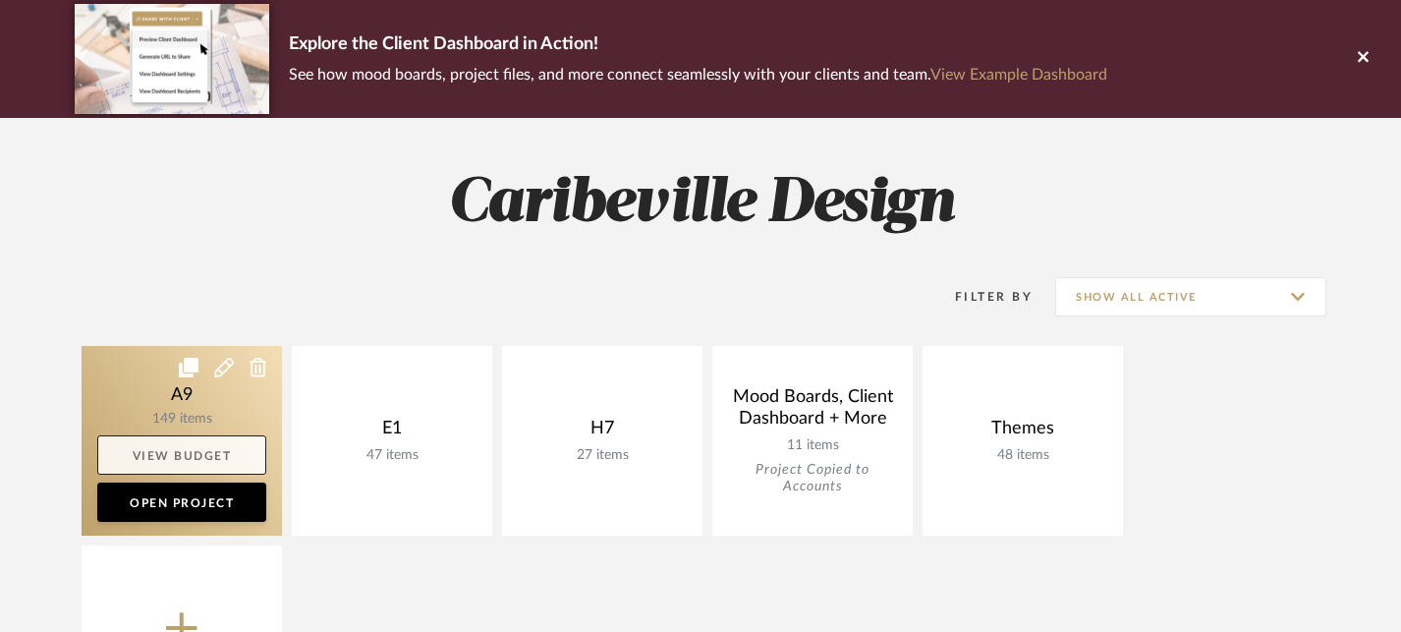
click at [228, 446] on link "View Budget" at bounding box center [181, 454] width 169 height 39
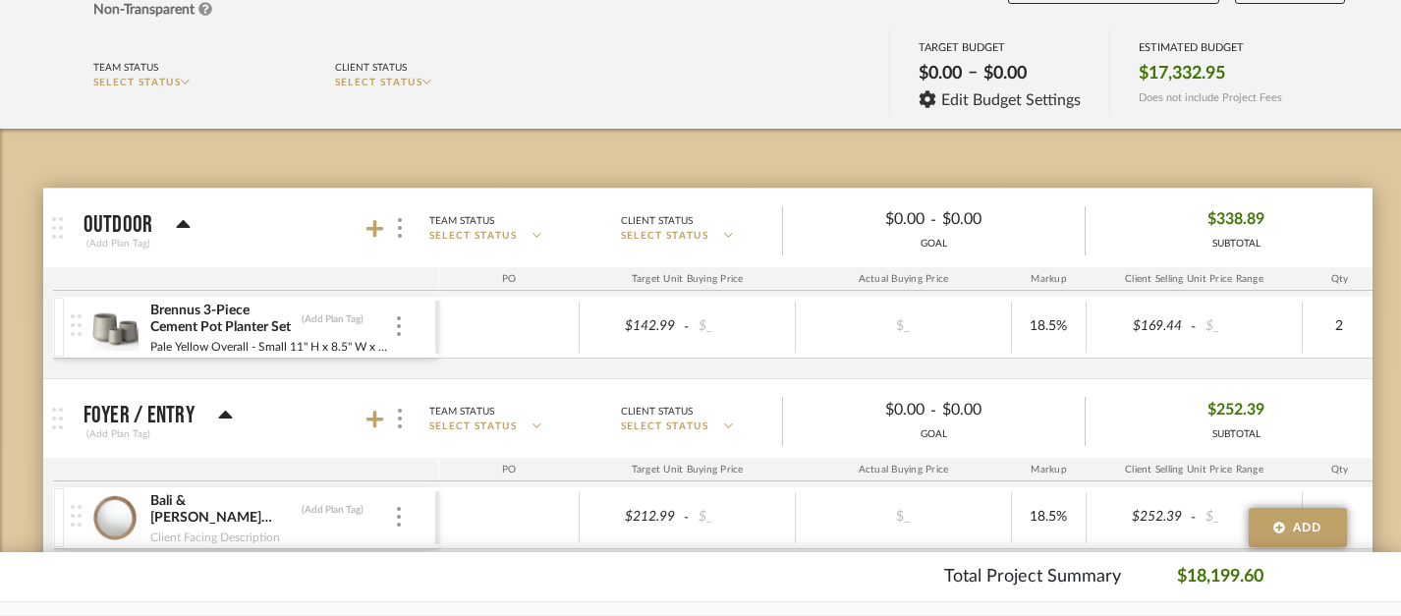
scroll to position [198, 0]
